Goal: Information Seeking & Learning: Learn about a topic

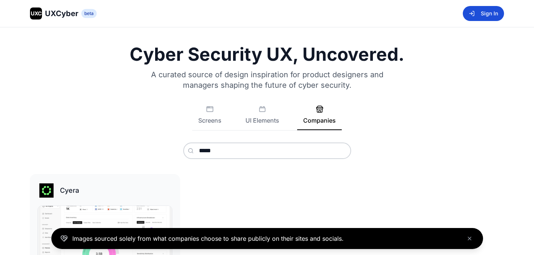
click at [487, 16] on button "Sign In" at bounding box center [483, 13] width 41 height 15
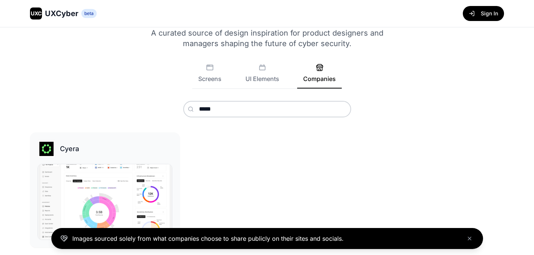
scroll to position [43, 0]
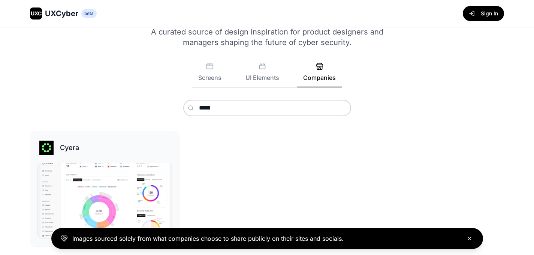
click at [470, 241] on button "Close banner" at bounding box center [469, 238] width 9 height 9
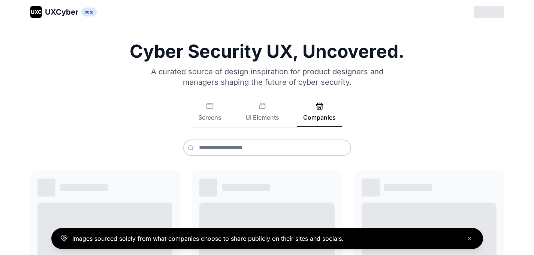
scroll to position [43, 0]
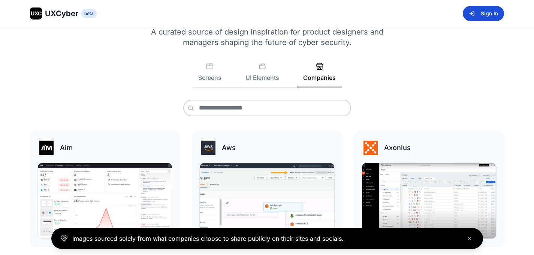
click at [479, 13] on button "Sign In" at bounding box center [483, 13] width 41 height 15
click at [469, 239] on icon "Close banner" at bounding box center [470, 238] width 6 height 6
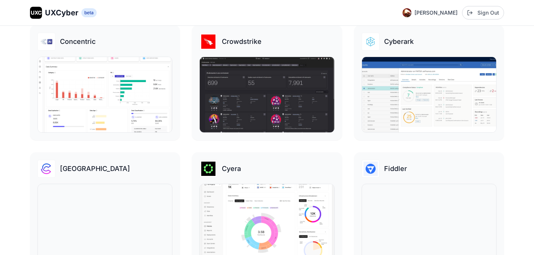
scroll to position [469, 0]
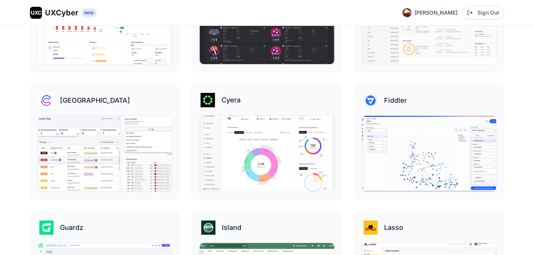
click at [284, 151] on img at bounding box center [267, 153] width 136 height 76
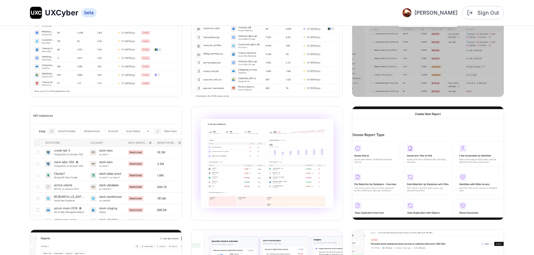
scroll to position [439, 0]
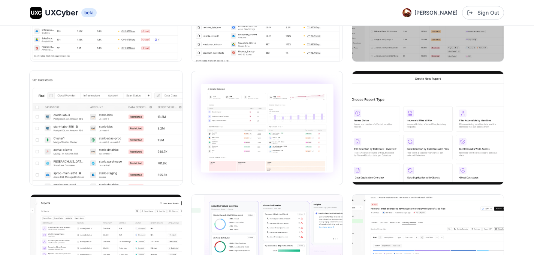
click at [138, 138] on img at bounding box center [106, 128] width 153 height 114
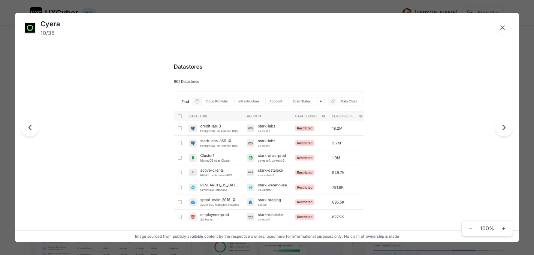
click at [506, 130] on icon "Next image" at bounding box center [504, 127] width 9 height 9
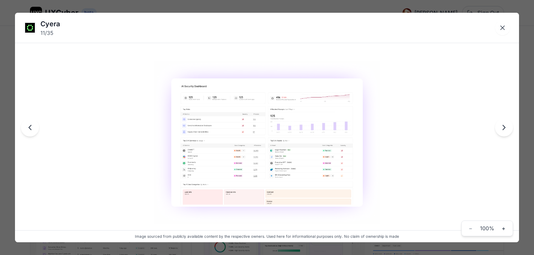
click at [506, 130] on icon "Next image" at bounding box center [504, 127] width 9 height 9
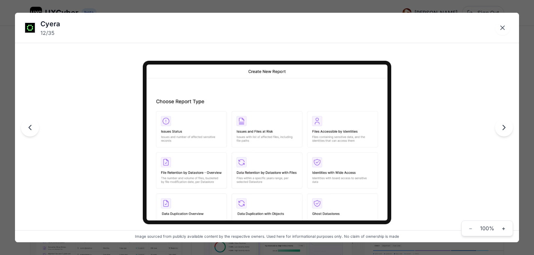
click at [506, 130] on icon "Next image" at bounding box center [504, 127] width 9 height 9
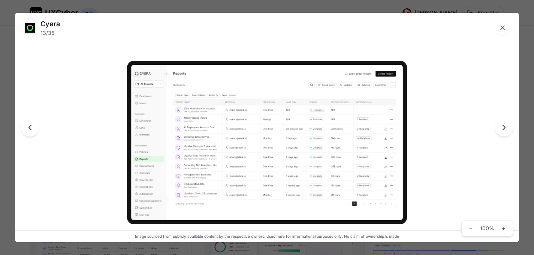
click at [506, 130] on icon "Next image" at bounding box center [504, 127] width 9 height 9
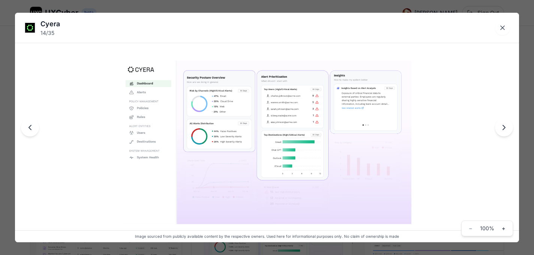
click at [506, 130] on icon "Next image" at bounding box center [504, 127] width 9 height 9
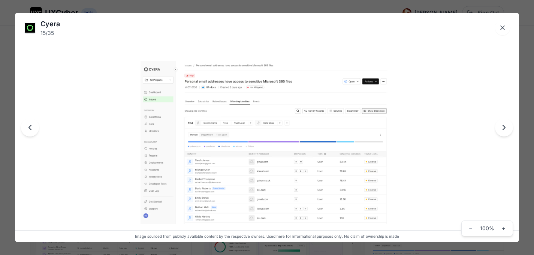
click at [506, 130] on icon "Next image" at bounding box center [504, 127] width 9 height 9
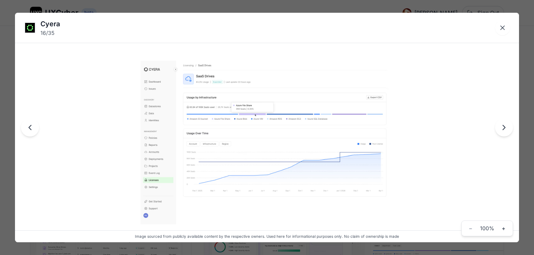
click at [506, 130] on icon "Next image" at bounding box center [504, 127] width 9 height 9
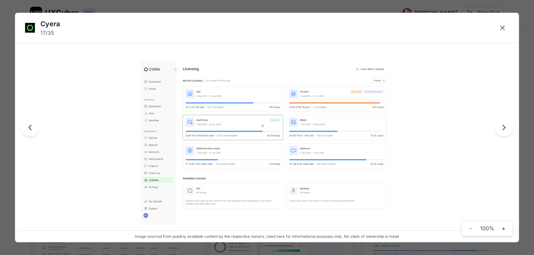
click at [506, 130] on icon "Next image" at bounding box center [504, 127] width 9 height 9
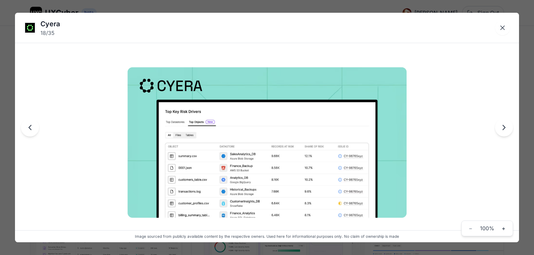
click at [506, 130] on icon "Next image" at bounding box center [504, 127] width 9 height 9
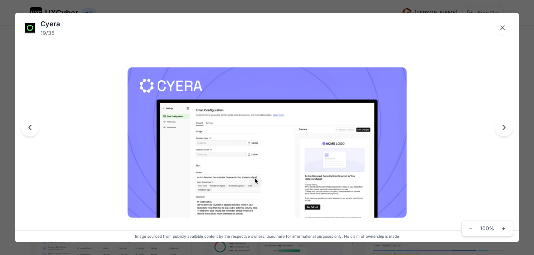
click at [506, 130] on icon "Next image" at bounding box center [504, 127] width 9 height 9
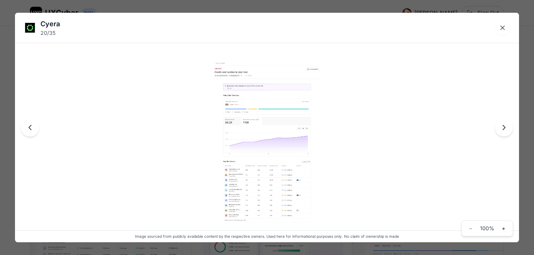
click at [506, 130] on icon "Next image" at bounding box center [504, 127] width 9 height 9
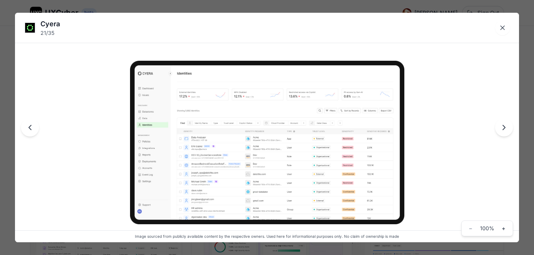
click at [506, 130] on icon "Next image" at bounding box center [504, 127] width 9 height 9
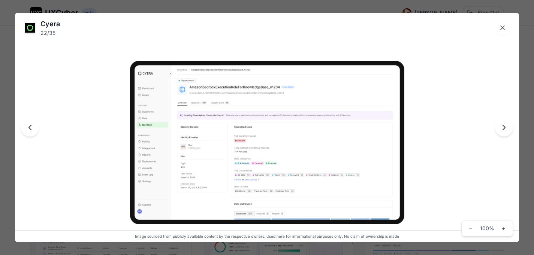
click at [506, 130] on icon "Next image" at bounding box center [504, 127] width 9 height 9
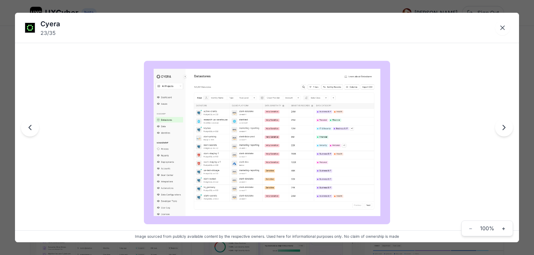
click at [506, 130] on icon "Next image" at bounding box center [504, 127] width 9 height 9
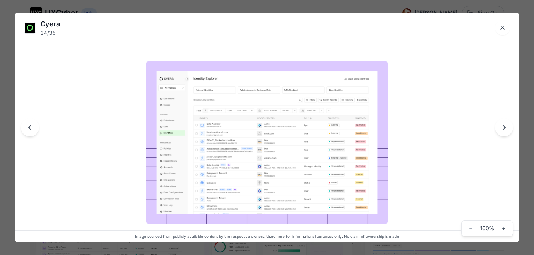
click at [506, 130] on icon "Next image" at bounding box center [504, 127] width 9 height 9
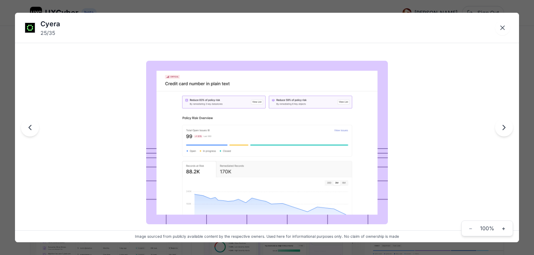
click at [506, 130] on icon "Next image" at bounding box center [504, 127] width 9 height 9
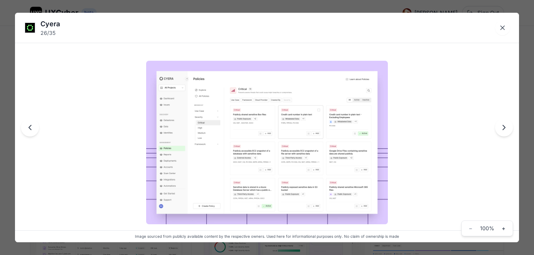
click at [506, 130] on icon "Next image" at bounding box center [504, 127] width 9 height 9
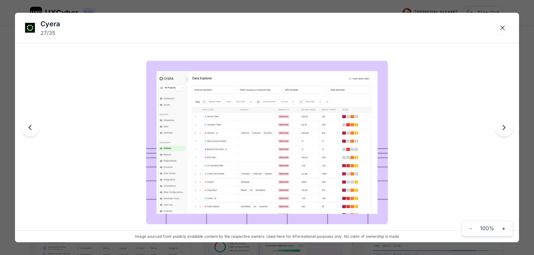
click at [506, 130] on icon "Next image" at bounding box center [504, 127] width 9 height 9
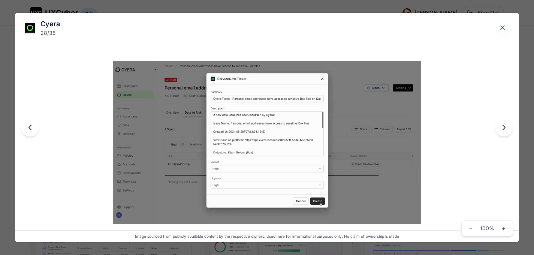
click at [506, 130] on icon "Next image" at bounding box center [504, 127] width 9 height 9
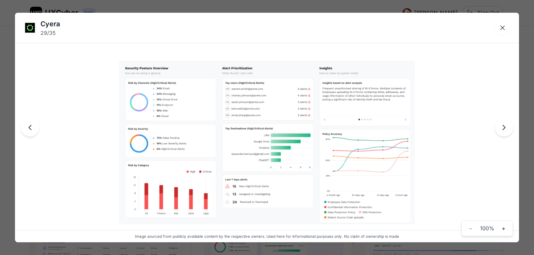
click at [506, 130] on icon "Next image" at bounding box center [504, 127] width 9 height 9
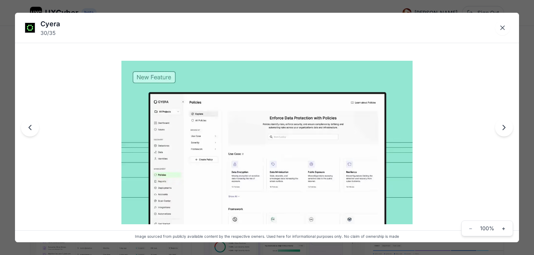
click at [506, 130] on icon "Next image" at bounding box center [504, 127] width 9 height 9
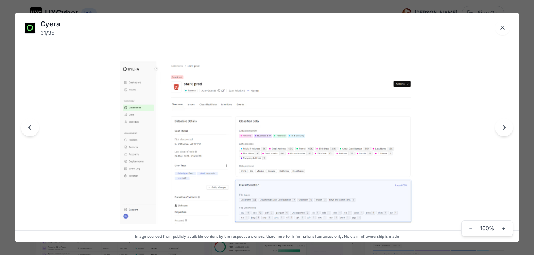
click at [506, 130] on icon "Next image" at bounding box center [504, 127] width 9 height 9
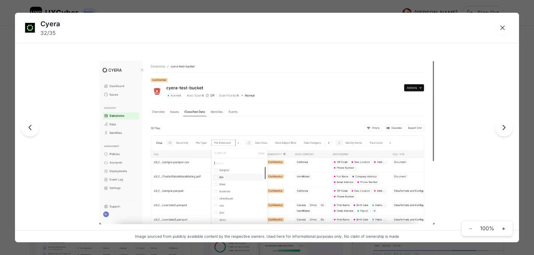
click at [506, 130] on icon "Next image" at bounding box center [504, 127] width 9 height 9
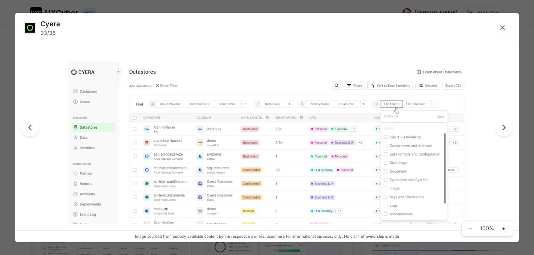
click at [506, 130] on icon "Next image" at bounding box center [504, 127] width 9 height 9
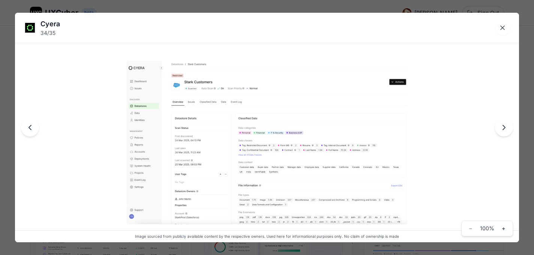
click at [506, 130] on icon "Next image" at bounding box center [504, 127] width 9 height 9
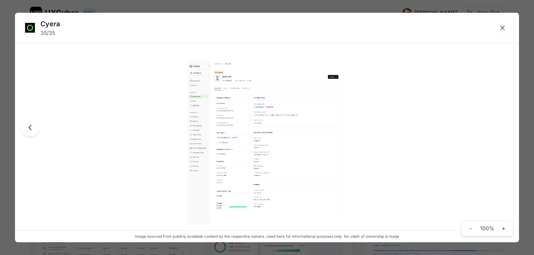
click at [506, 130] on div at bounding box center [267, 127] width 504 height 229
click at [504, 26] on icon "Close lightbox" at bounding box center [503, 28] width 4 height 4
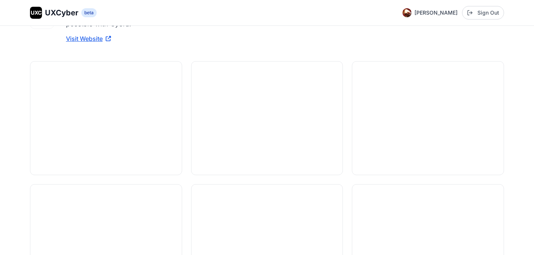
scroll to position [0, 0]
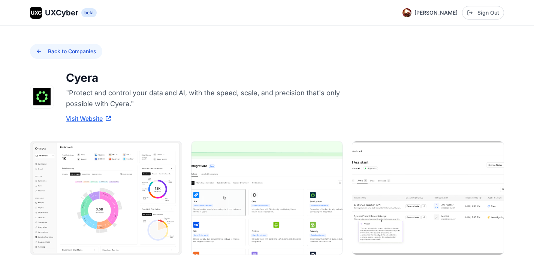
click at [40, 52] on button "Back to Companies" at bounding box center [66, 51] width 72 height 15
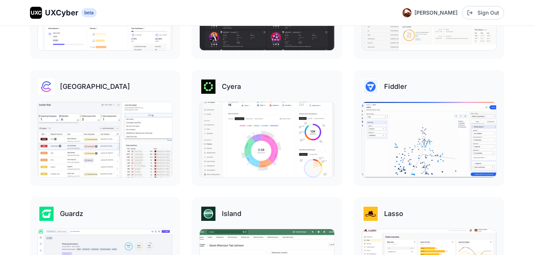
scroll to position [497, 0]
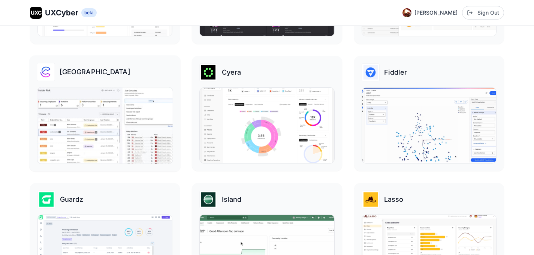
click at [113, 153] on img at bounding box center [105, 125] width 136 height 76
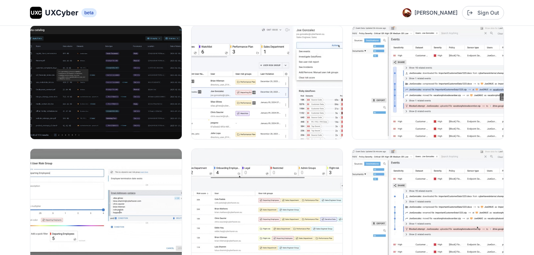
scroll to position [117, 0]
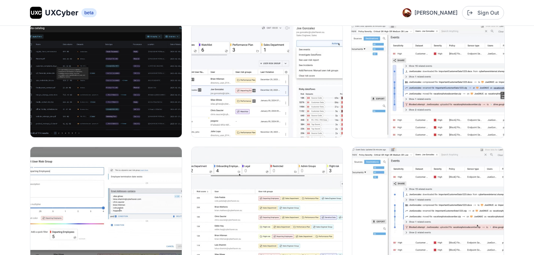
click at [435, 76] on img at bounding box center [428, 80] width 153 height 114
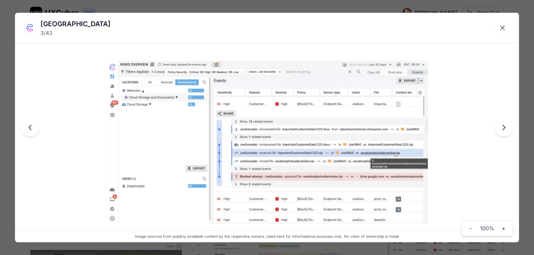
click at [435, 76] on div at bounding box center [267, 127] width 504 height 229
click at [508, 130] on icon "Next image" at bounding box center [504, 127] width 9 height 9
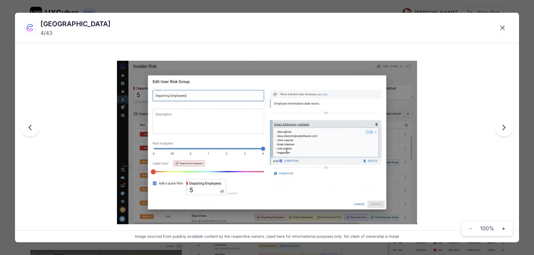
click at [508, 130] on icon "Next image" at bounding box center [504, 127] width 9 height 9
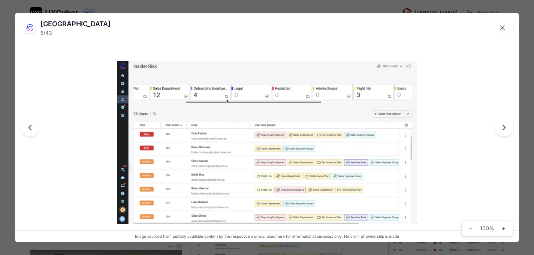
click at [508, 130] on icon "Next image" at bounding box center [504, 127] width 9 height 9
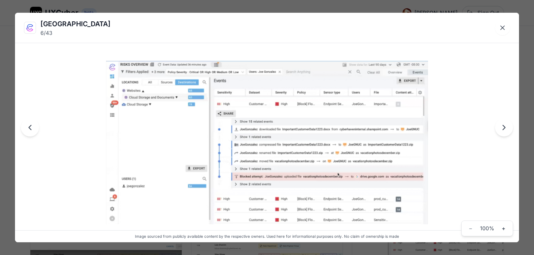
click at [508, 130] on icon "Next image" at bounding box center [504, 127] width 9 height 9
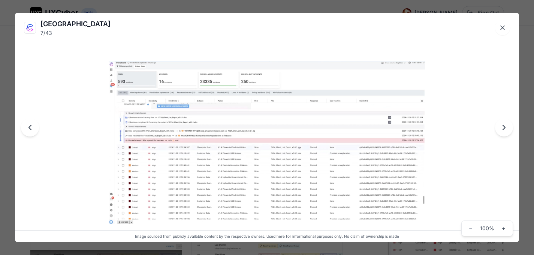
click at [508, 130] on icon "Next image" at bounding box center [504, 127] width 9 height 9
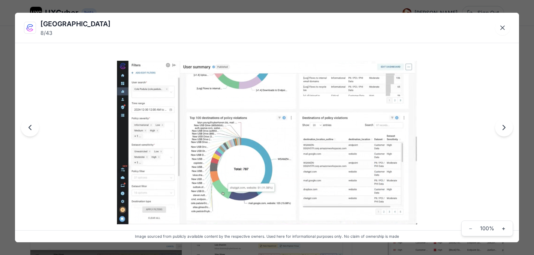
click at [508, 130] on icon "Next image" at bounding box center [504, 127] width 9 height 9
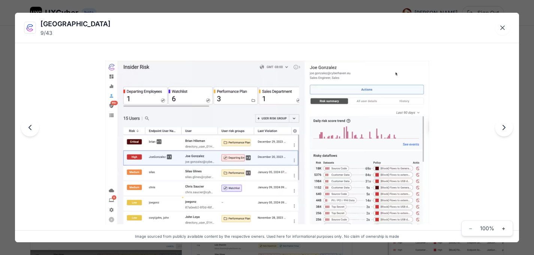
click at [508, 130] on icon "Next image" at bounding box center [504, 127] width 9 height 9
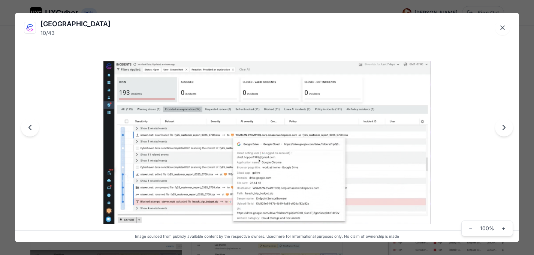
click at [508, 130] on icon "Next image" at bounding box center [504, 127] width 9 height 9
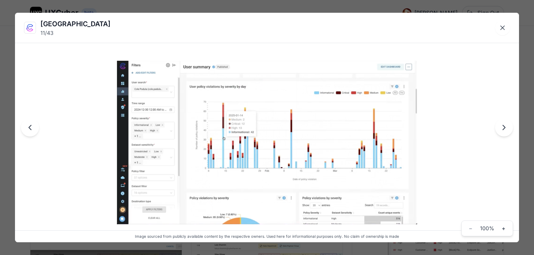
click at [508, 130] on icon "Next image" at bounding box center [504, 127] width 9 height 9
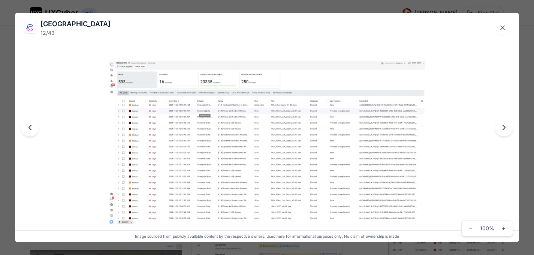
click at [508, 130] on icon "Next image" at bounding box center [504, 127] width 9 height 9
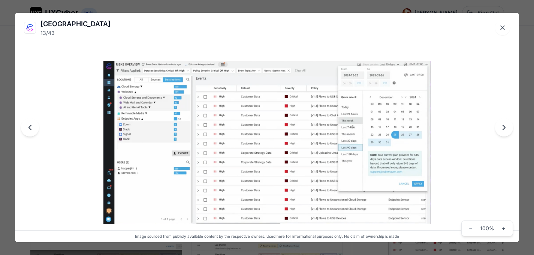
click at [296, 145] on img at bounding box center [266, 142] width 327 height 163
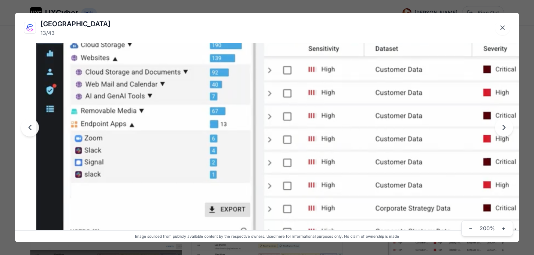
click at [296, 145] on img at bounding box center [439, 182] width 806 height 403
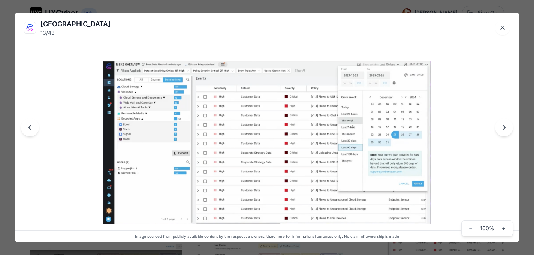
click at [503, 126] on icon "Next image" at bounding box center [504, 127] width 2 height 4
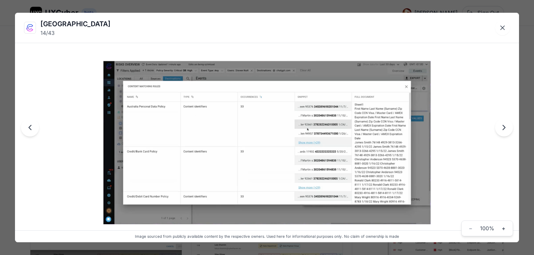
click at [503, 126] on icon "Next image" at bounding box center [504, 127] width 2 height 4
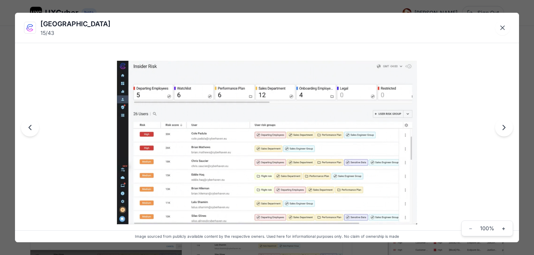
click at [503, 126] on icon "Next image" at bounding box center [504, 127] width 2 height 4
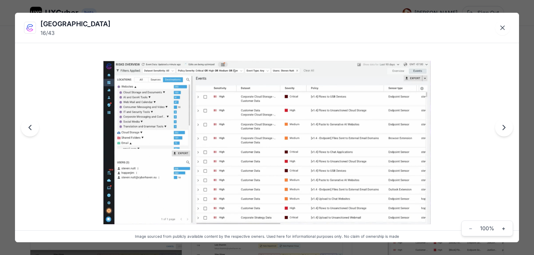
click at [503, 126] on icon "Next image" at bounding box center [504, 127] width 2 height 4
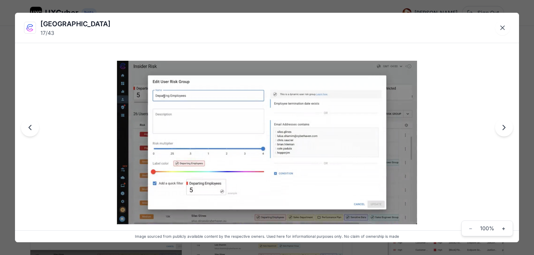
click at [503, 126] on icon "Next image" at bounding box center [504, 127] width 2 height 4
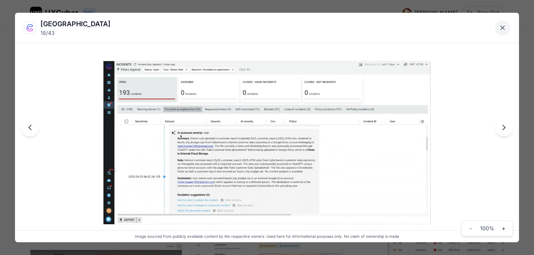
click at [503, 27] on icon "Close lightbox" at bounding box center [503, 28] width 4 height 4
